Goal: Task Accomplishment & Management: Use online tool/utility

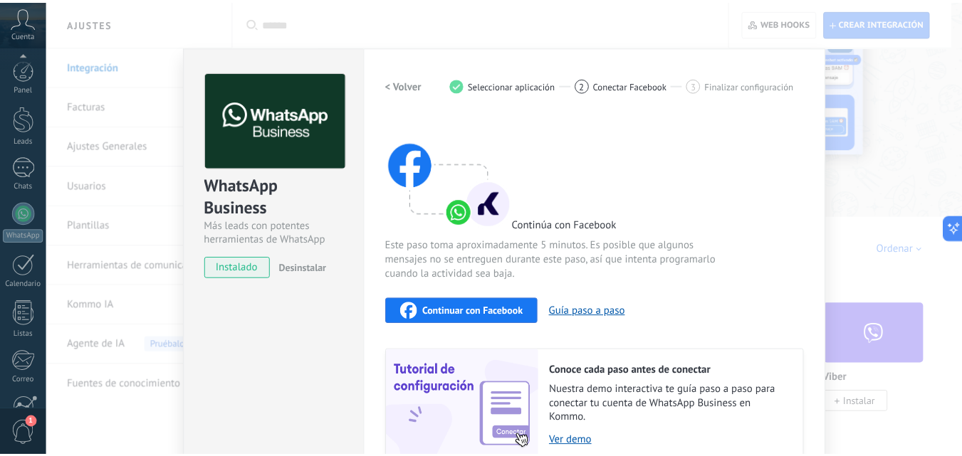
scroll to position [136, 0]
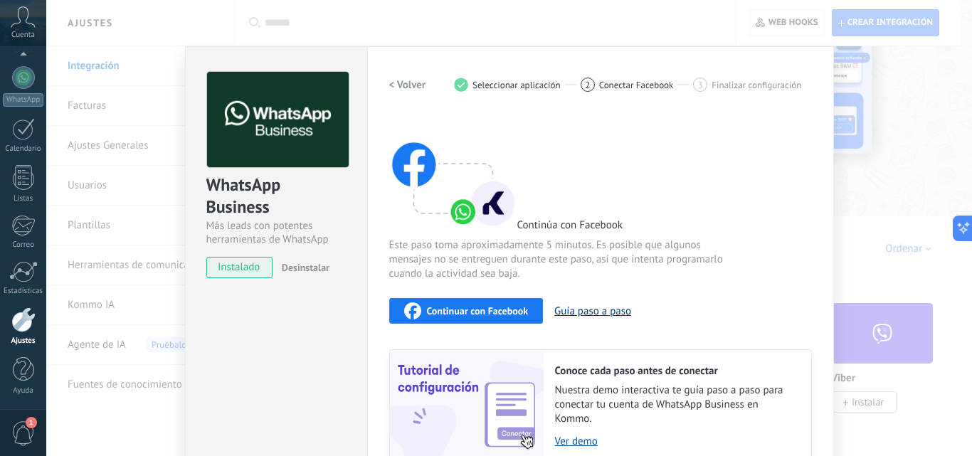
click at [591, 310] on button "Guía paso a paso" at bounding box center [592, 312] width 77 height 14
click at [582, 438] on link "Ver demo" at bounding box center [676, 442] width 242 height 14
click at [507, 303] on div "Continuar con Facebook" at bounding box center [466, 311] width 125 height 17
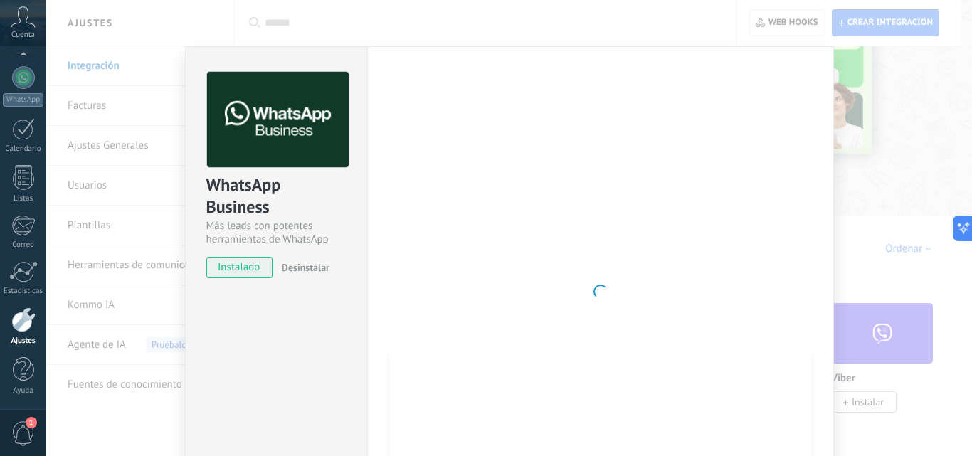
click at [193, 40] on div "WhatsApp Business Más leads con potentes herramientas de WhatsApp instalado Des…" at bounding box center [509, 228] width 926 height 456
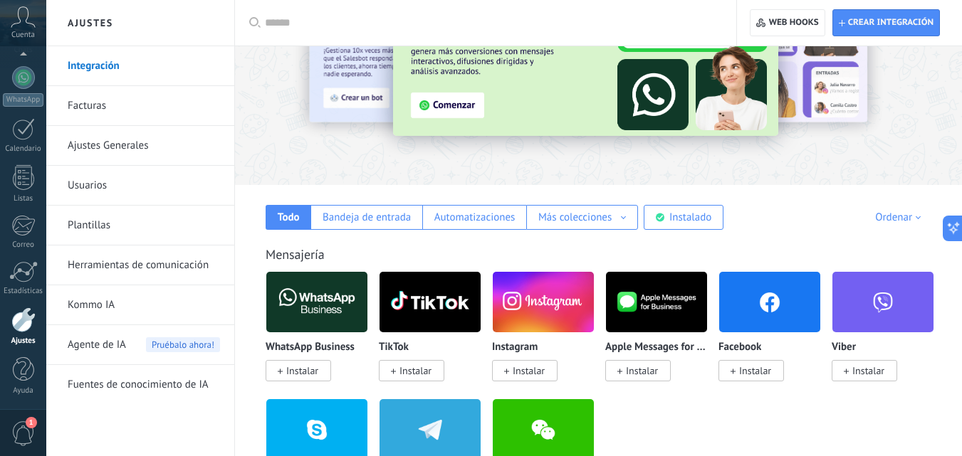
scroll to position [0, 0]
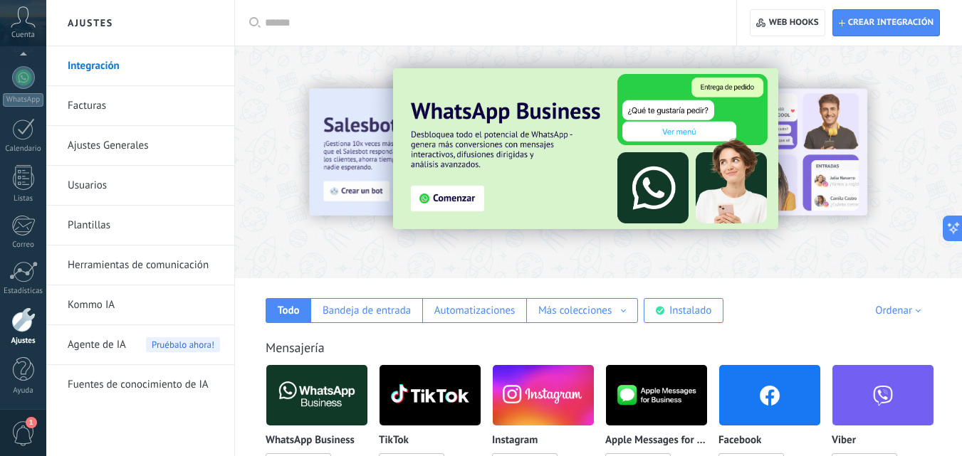
click at [186, 348] on span "Pruébalo ahora!" at bounding box center [183, 344] width 74 height 15
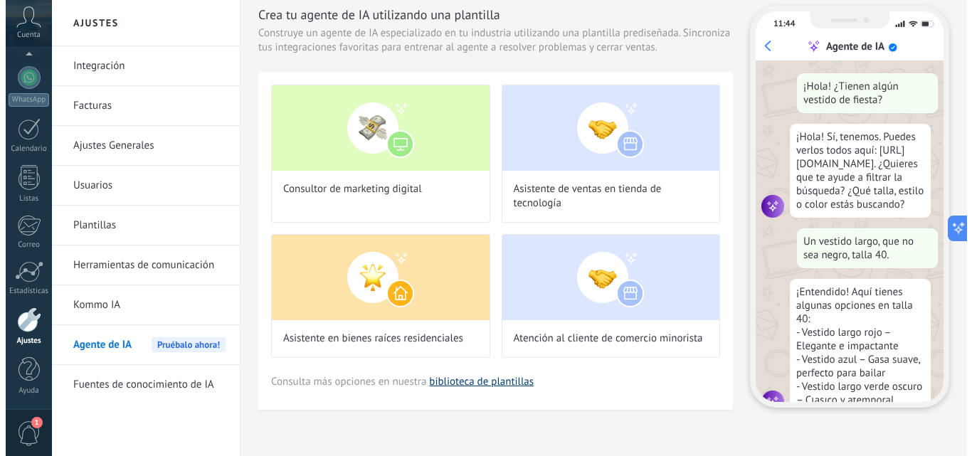
scroll to position [43, 0]
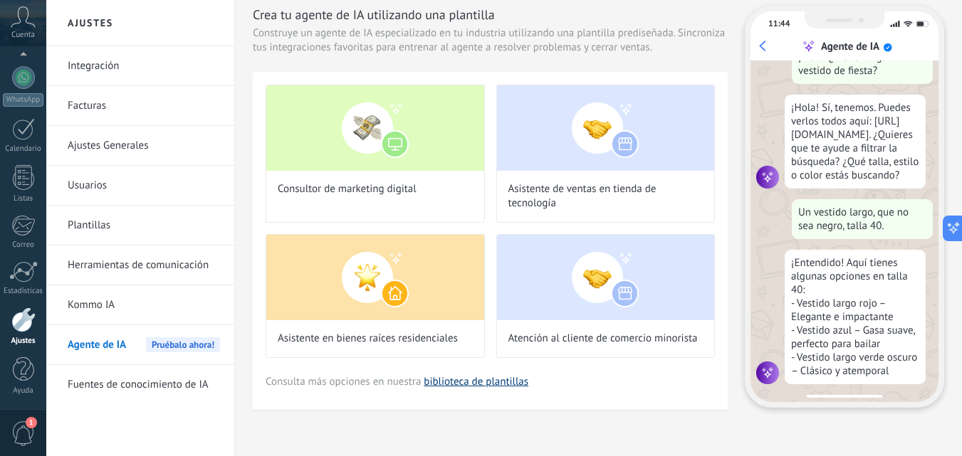
click at [490, 377] on link "biblioteca de plantillas" at bounding box center [476, 382] width 105 height 14
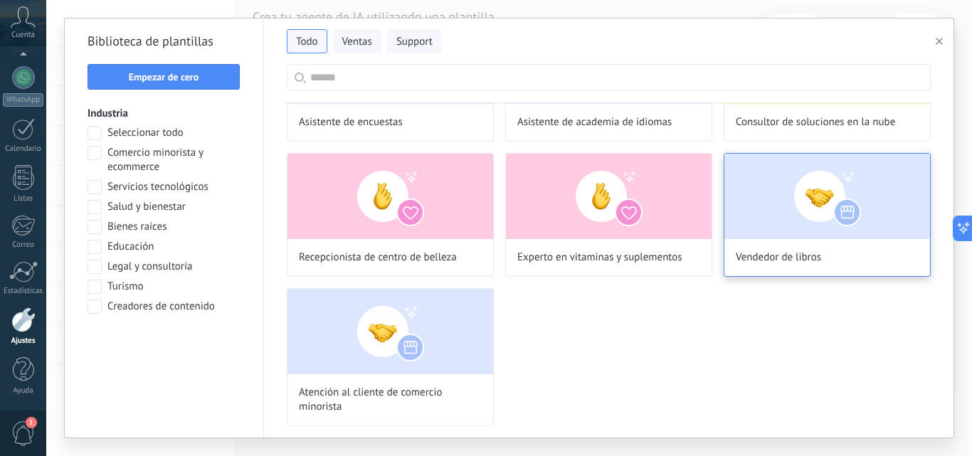
scroll to position [327, 0]
click at [813, 209] on img at bounding box center [828, 196] width 206 height 85
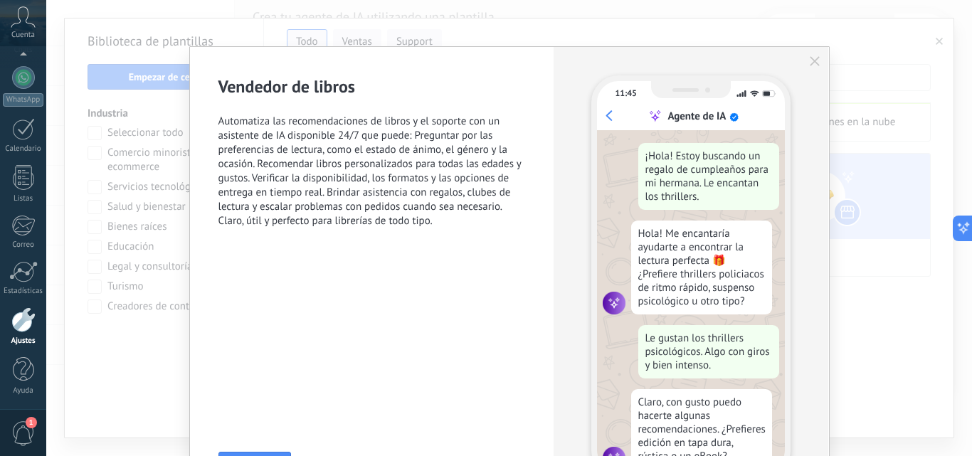
scroll to position [16, 0]
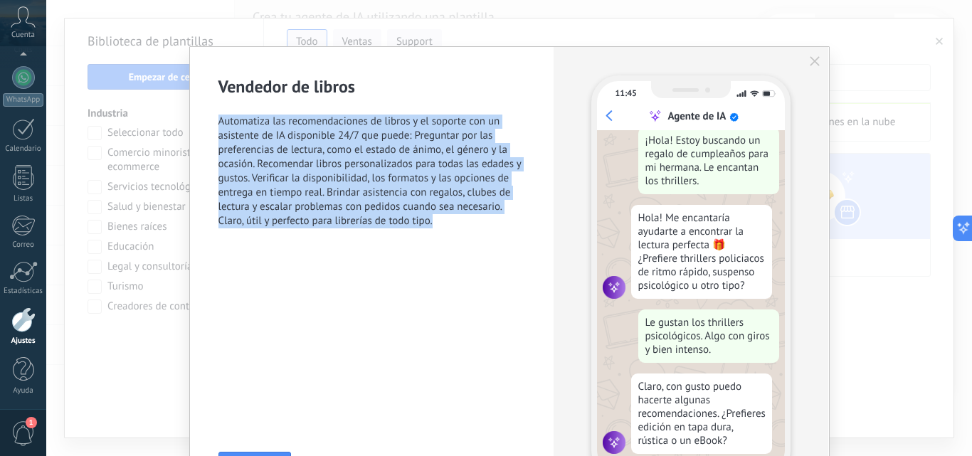
drag, startPoint x: 498, startPoint y: 82, endPoint x: 436, endPoint y: 233, distance: 164.0
click at [436, 233] on div "Vendedor de libros Automatiza las recomendaciones de libros y el soporte con un…" at bounding box center [372, 160] width 307 height 170
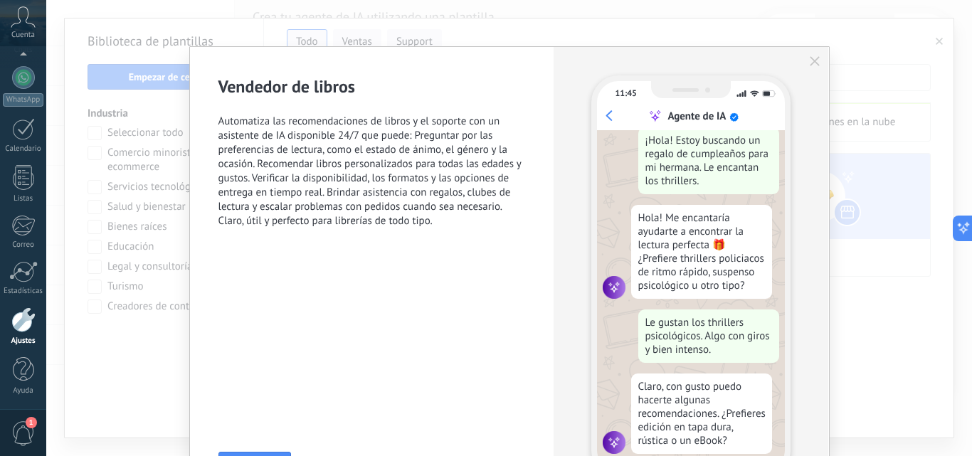
click at [494, 256] on div "Vendedor de libros Automatiza las recomendaciones de libros y el soporte con un…" at bounding box center [372, 276] width 364 height 459
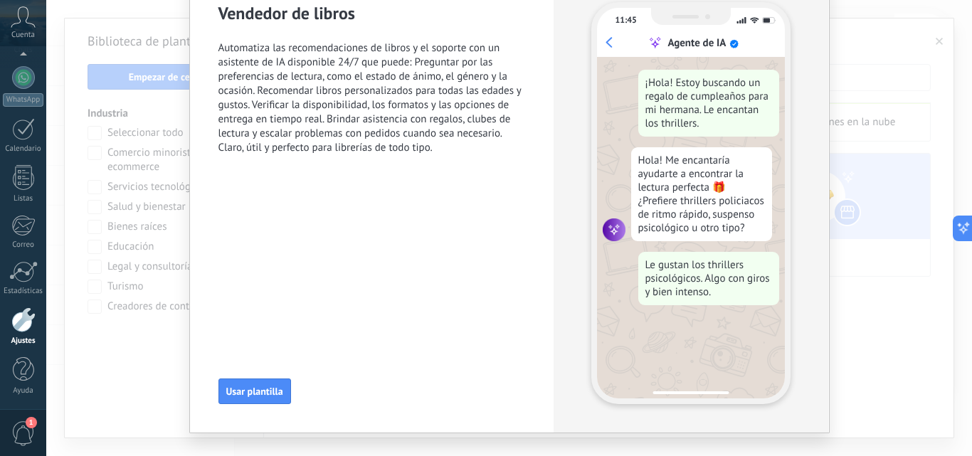
scroll to position [0, 0]
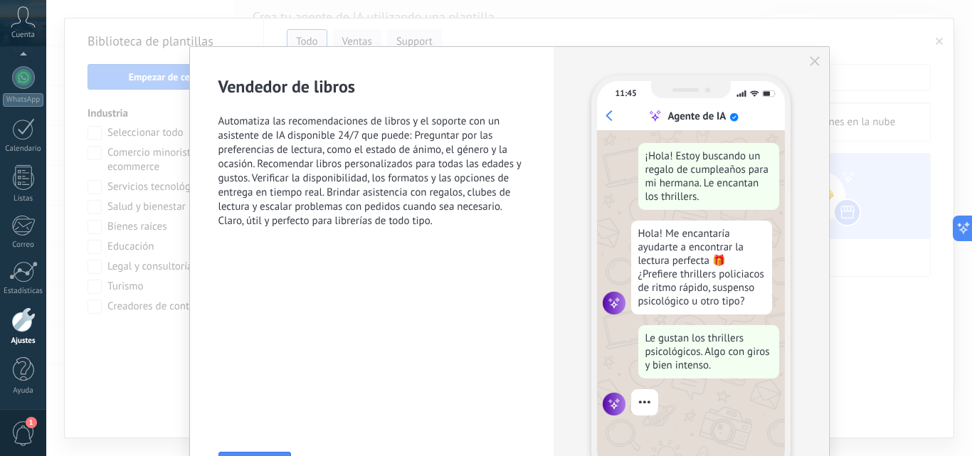
click at [809, 66] on button "button" at bounding box center [814, 61] width 11 height 11
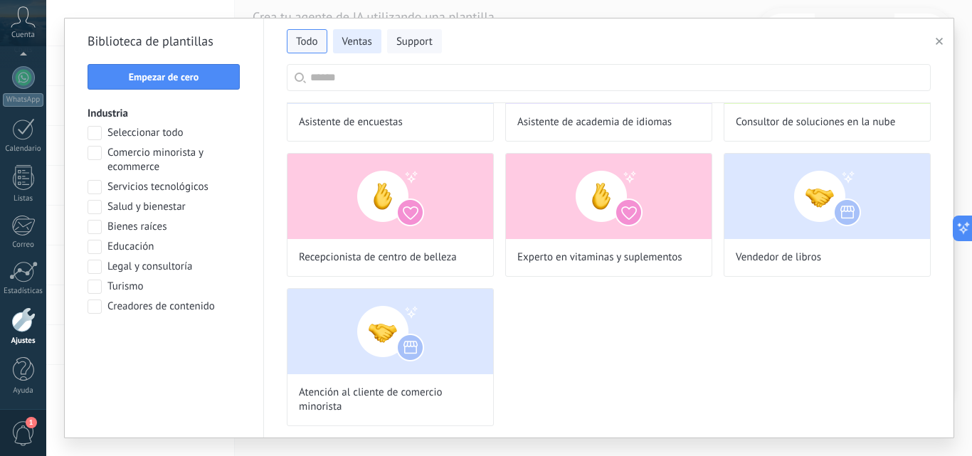
click at [360, 46] on span "Ventas" at bounding box center [357, 42] width 30 height 14
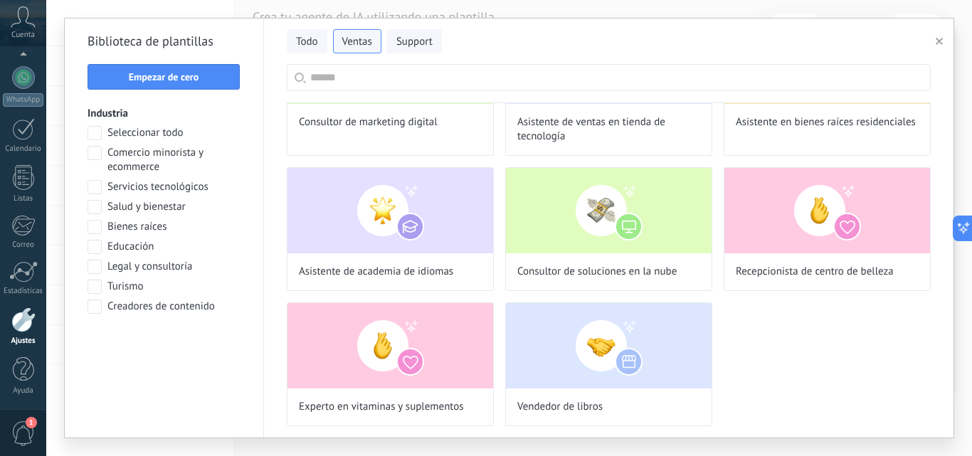
scroll to position [43, 0]
click at [365, 77] on input "text" at bounding box center [616, 78] width 613 height 26
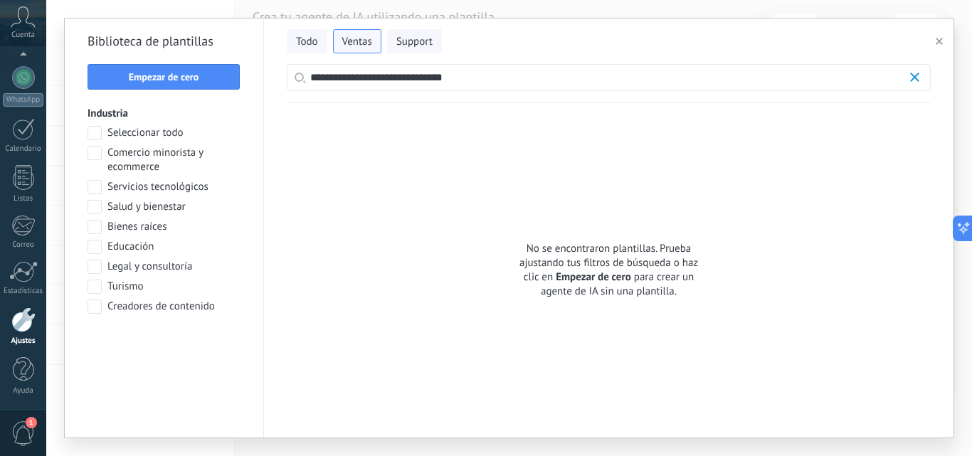
scroll to position [327, 0]
drag, startPoint x: 339, startPoint y: 80, endPoint x: 310, endPoint y: 84, distance: 29.5
click at [310, 84] on label "**********" at bounding box center [609, 77] width 644 height 27
drag, startPoint x: 377, startPoint y: 78, endPoint x: 501, endPoint y: 70, distance: 124.8
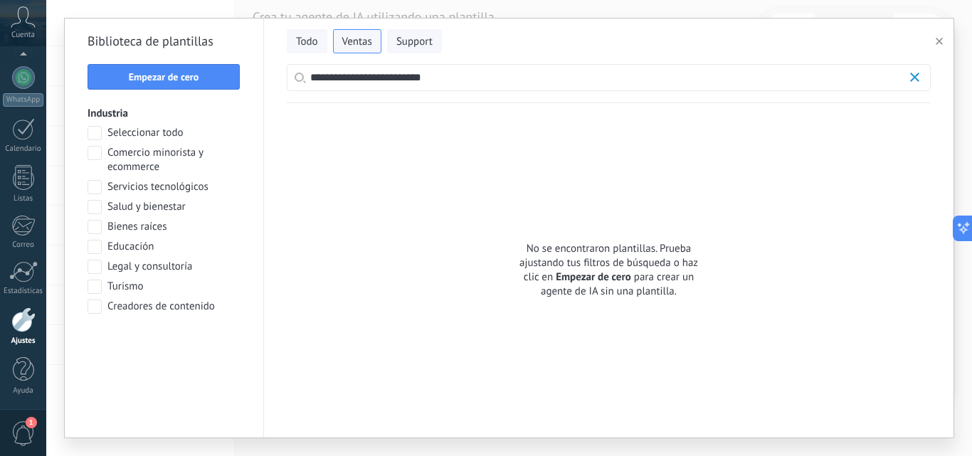
click at [501, 70] on input "**********" at bounding box center [608, 78] width 596 height 26
type input "**********"
click at [216, 80] on span "Empezar de cero" at bounding box center [163, 77] width 137 height 10
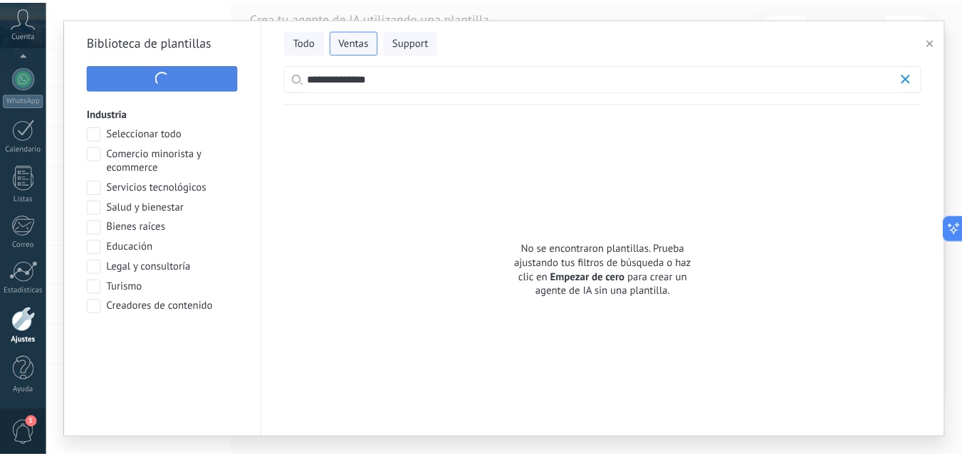
scroll to position [43, 0]
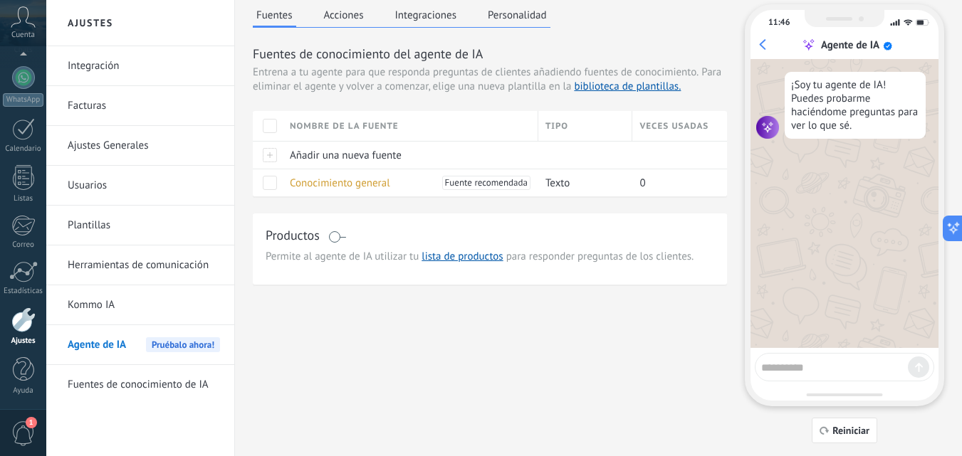
click at [357, 122] on div "Nombre de la fuente" at bounding box center [410, 126] width 255 height 30
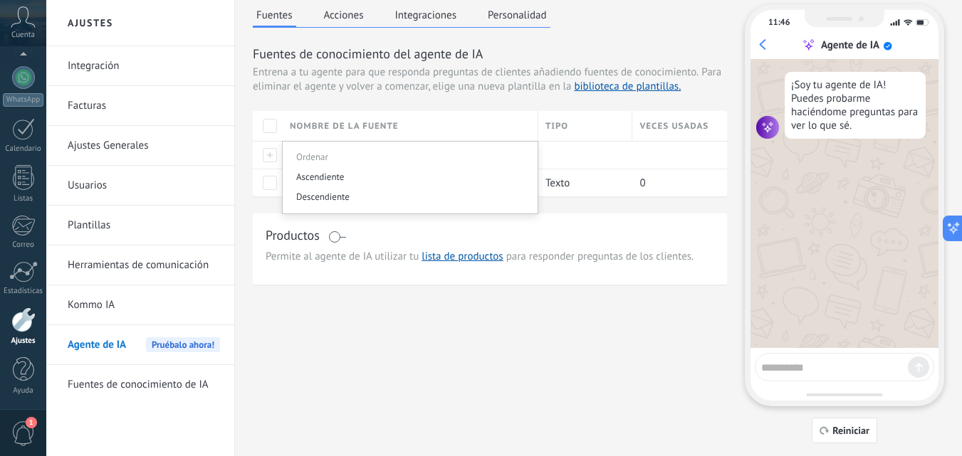
click at [357, 122] on div "Nombre de la fuente" at bounding box center [410, 126] width 255 height 30
click at [246, 132] on div "Nombre del agente... Activar agente de IA Fuentes Acciones Integraciones Person…" at bounding box center [598, 221] width 727 height 538
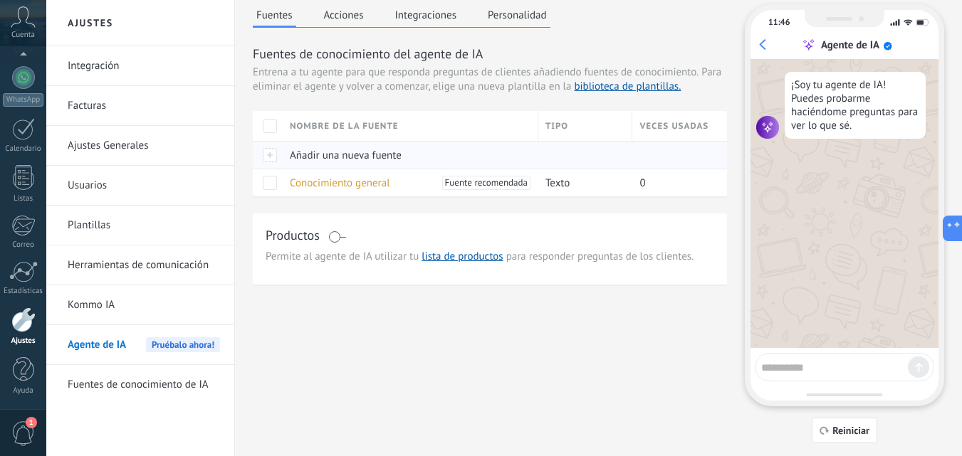
click at [268, 152] on div at bounding box center [268, 155] width 30 height 28
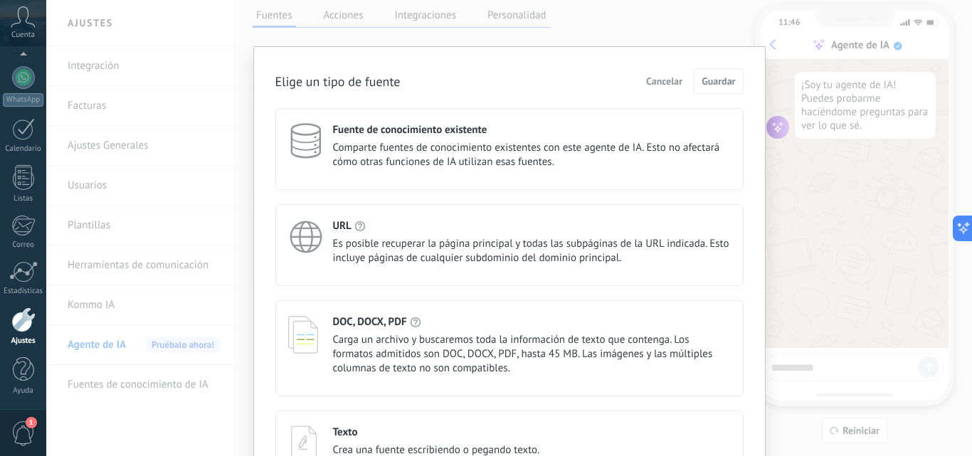
click at [661, 83] on span "Cancelar" at bounding box center [664, 81] width 36 height 10
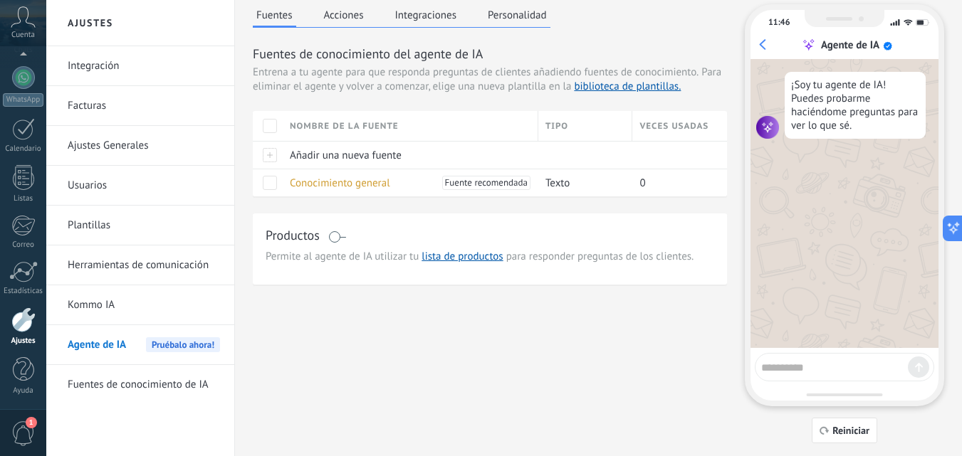
click at [816, 369] on textarea at bounding box center [834, 366] width 147 height 18
type textarea "**********"
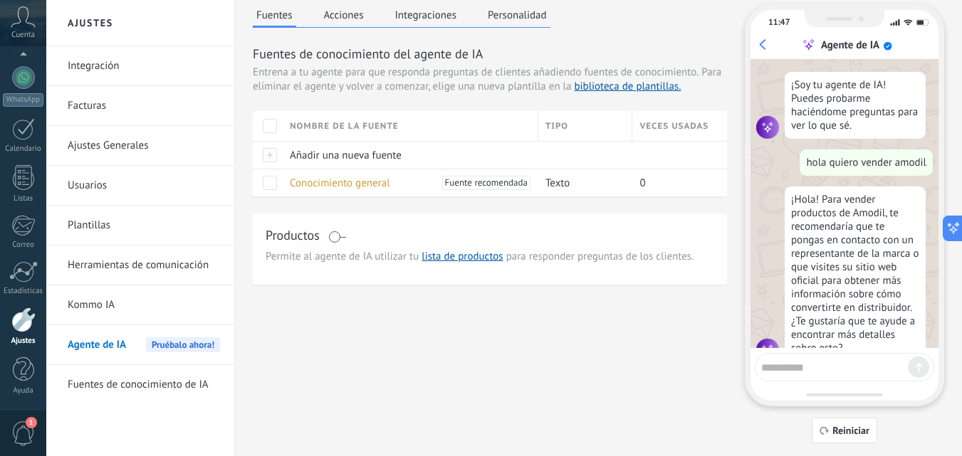
scroll to position [31, 0]
